Goal: Task Accomplishment & Management: Use online tool/utility

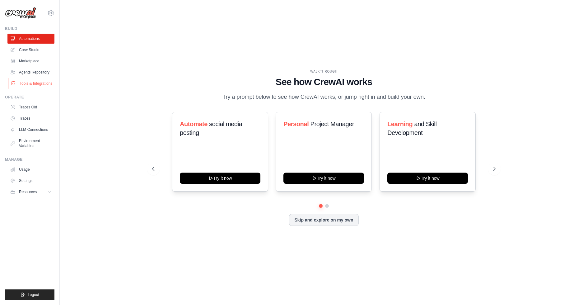
click at [27, 85] on link "Tools & Integrations" at bounding box center [31, 83] width 47 height 10
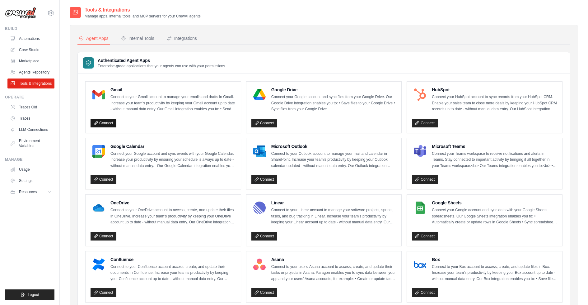
click at [106, 123] on link "Connect" at bounding box center [104, 123] width 26 height 9
click at [148, 96] on p "Connect to your Gmail account to manage your emails and drafts in Gmail. Increa…" at bounding box center [172, 103] width 125 height 18
click at [105, 123] on link "Connect" at bounding box center [104, 123] width 26 height 9
click at [102, 122] on link "Connect" at bounding box center [104, 123] width 26 height 9
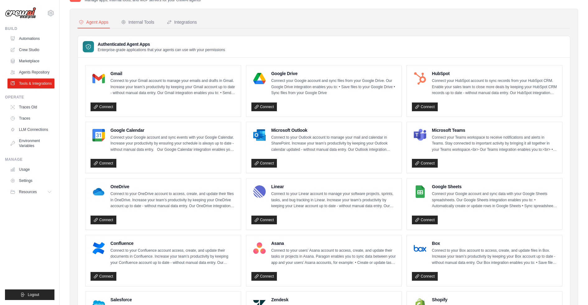
scroll to position [16, 0]
click at [135, 21] on div "Internal Tools" at bounding box center [137, 22] width 33 height 6
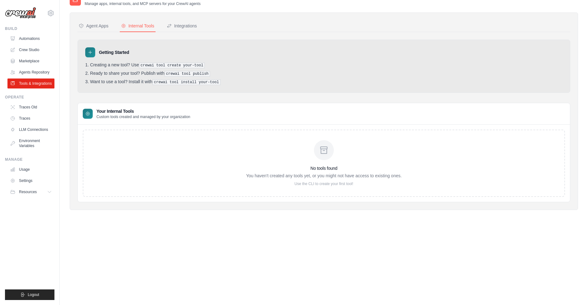
scroll to position [12, 0]
click at [181, 23] on div "Integrations" at bounding box center [182, 26] width 30 height 6
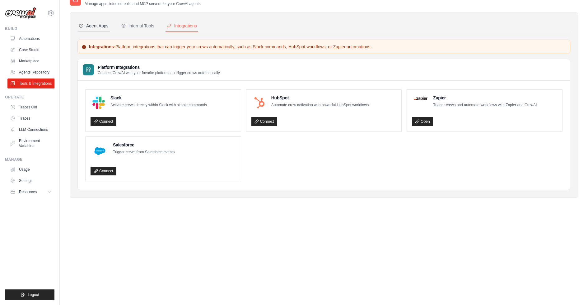
click at [102, 23] on div "Agent Apps" at bounding box center [94, 26] width 30 height 6
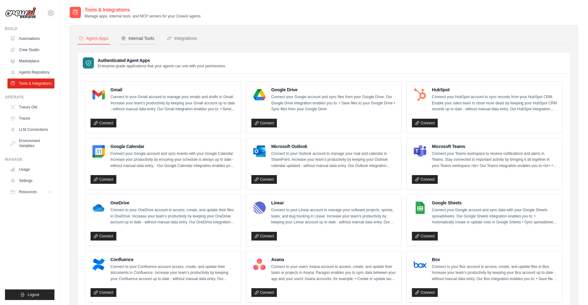
click at [149, 40] on div "Internal Tools" at bounding box center [137, 38] width 33 height 6
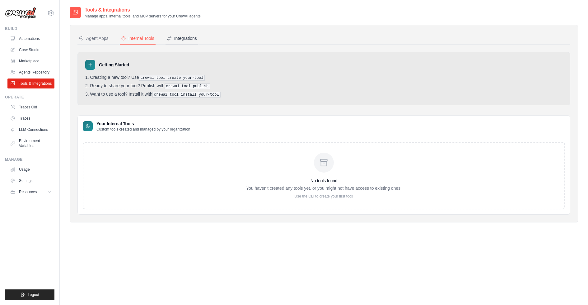
click at [191, 38] on div "Integrations" at bounding box center [182, 38] width 30 height 6
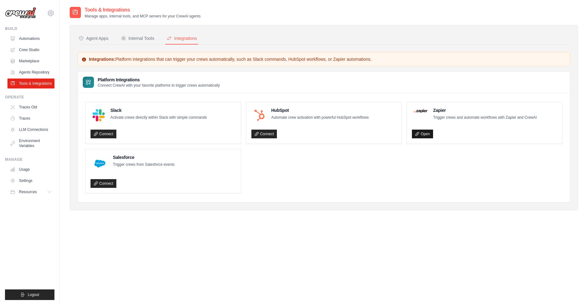
click at [428, 134] on link "Open" at bounding box center [422, 133] width 21 height 9
